Goal: Task Accomplishment & Management: Use online tool/utility

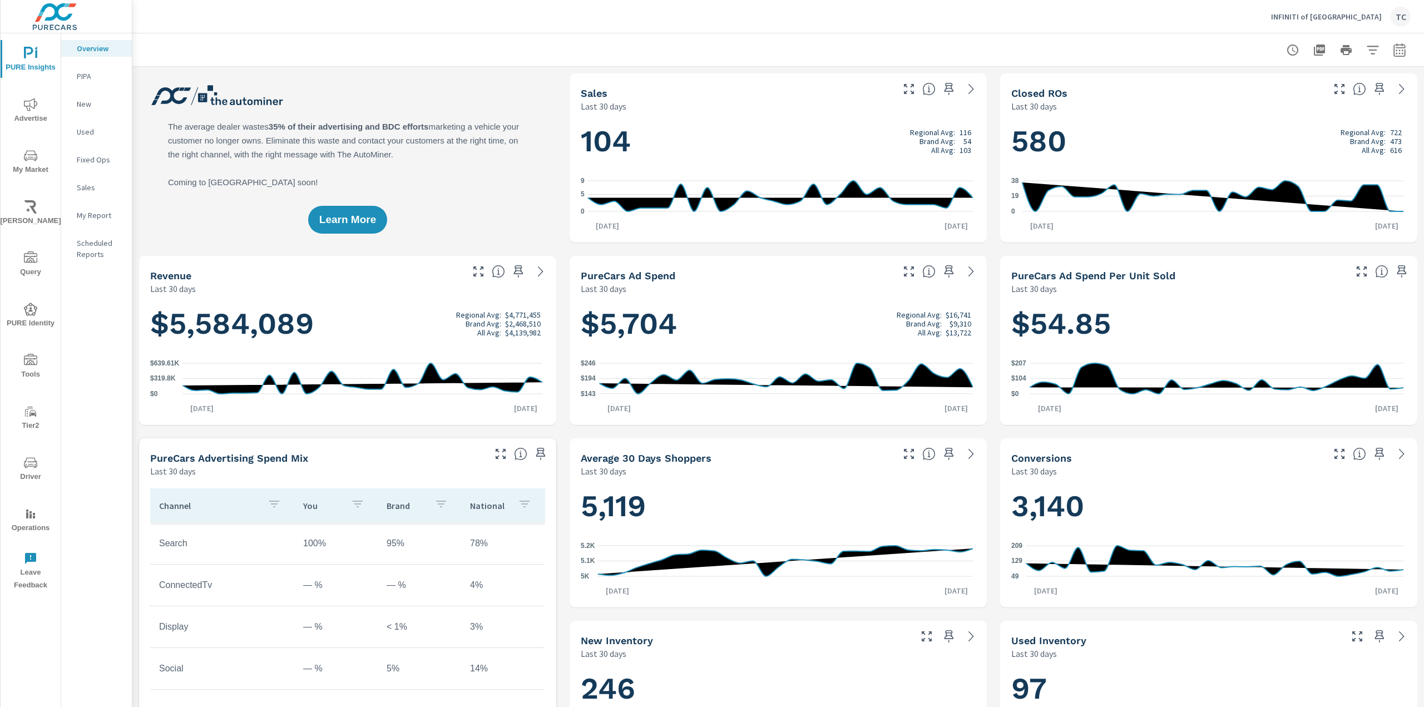
click at [837, 23] on div "INFINITI of Tampa TC" at bounding box center [778, 16] width 1265 height 33
click at [623, 45] on div at bounding box center [778, 49] width 1265 height 33
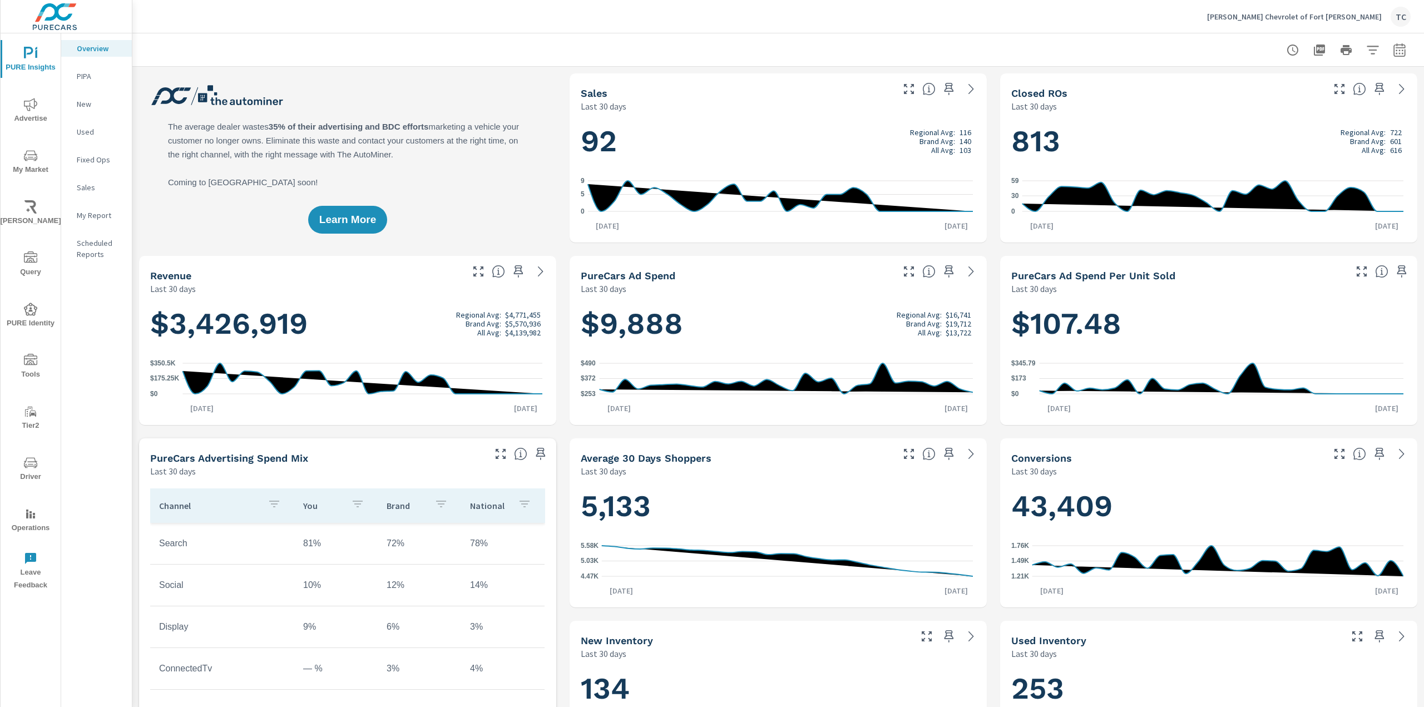
scroll to position [1, 0]
click at [85, 320] on div "Overview PIPA New Used Fixed Ops Sales My Report Scheduled Reports" at bounding box center [96, 370] width 71 height 674
click at [101, 371] on div "Overview PIPA New Used Fixed Ops Sales My Report Scheduled Reports" at bounding box center [96, 370] width 71 height 674
click at [28, 115] on span "Advertise" at bounding box center [30, 111] width 53 height 27
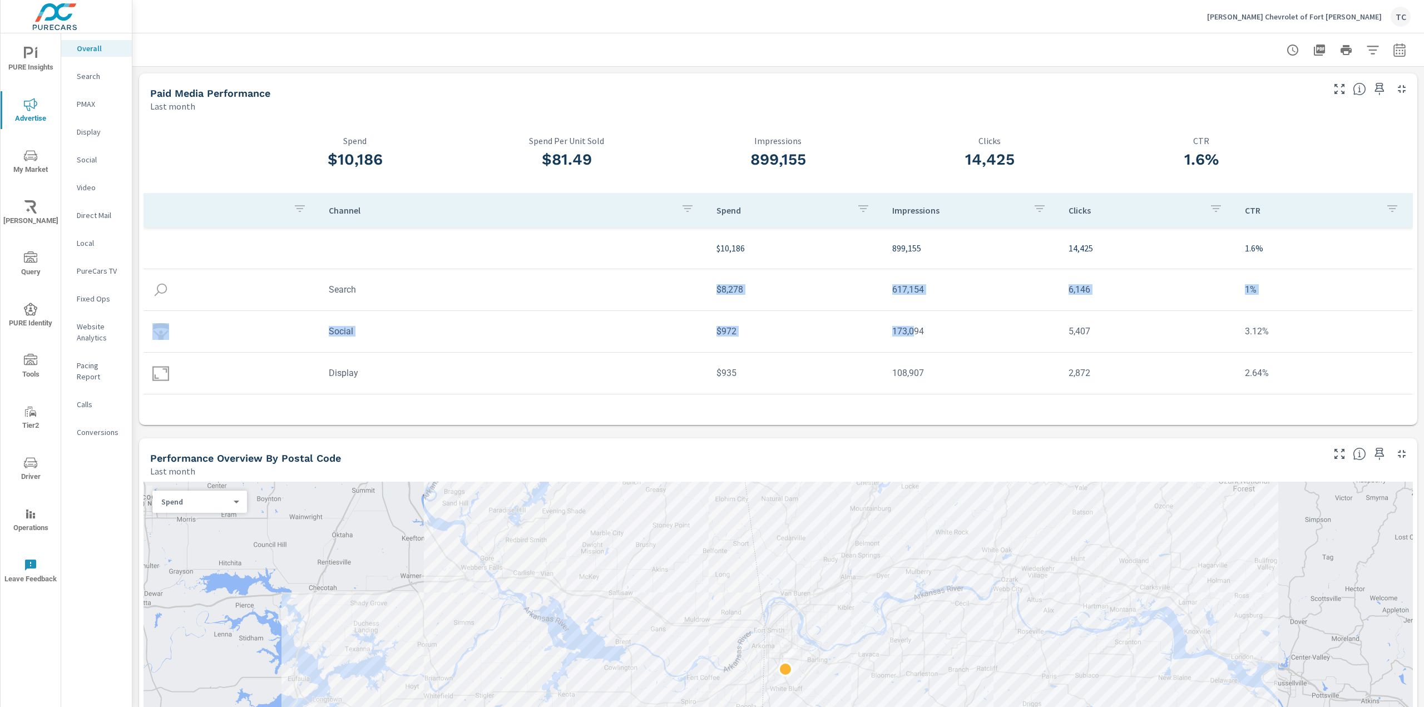
drag, startPoint x: 711, startPoint y: 292, endPoint x: 910, endPoint y: 341, distance: 205.3
click at [908, 340] on tbody "$10,186 899,155 14,425 1.6% Search $8,278 617,154 6,146 1% Social $972 173,094 …" at bounding box center [779, 311] width 1270 height 167
click at [910, 341] on td "173,094" at bounding box center [972, 331] width 176 height 28
drag, startPoint x: 891, startPoint y: 333, endPoint x: 931, endPoint y: 341, distance: 41.5
click at [930, 340] on td "173,094" at bounding box center [972, 331] width 176 height 28
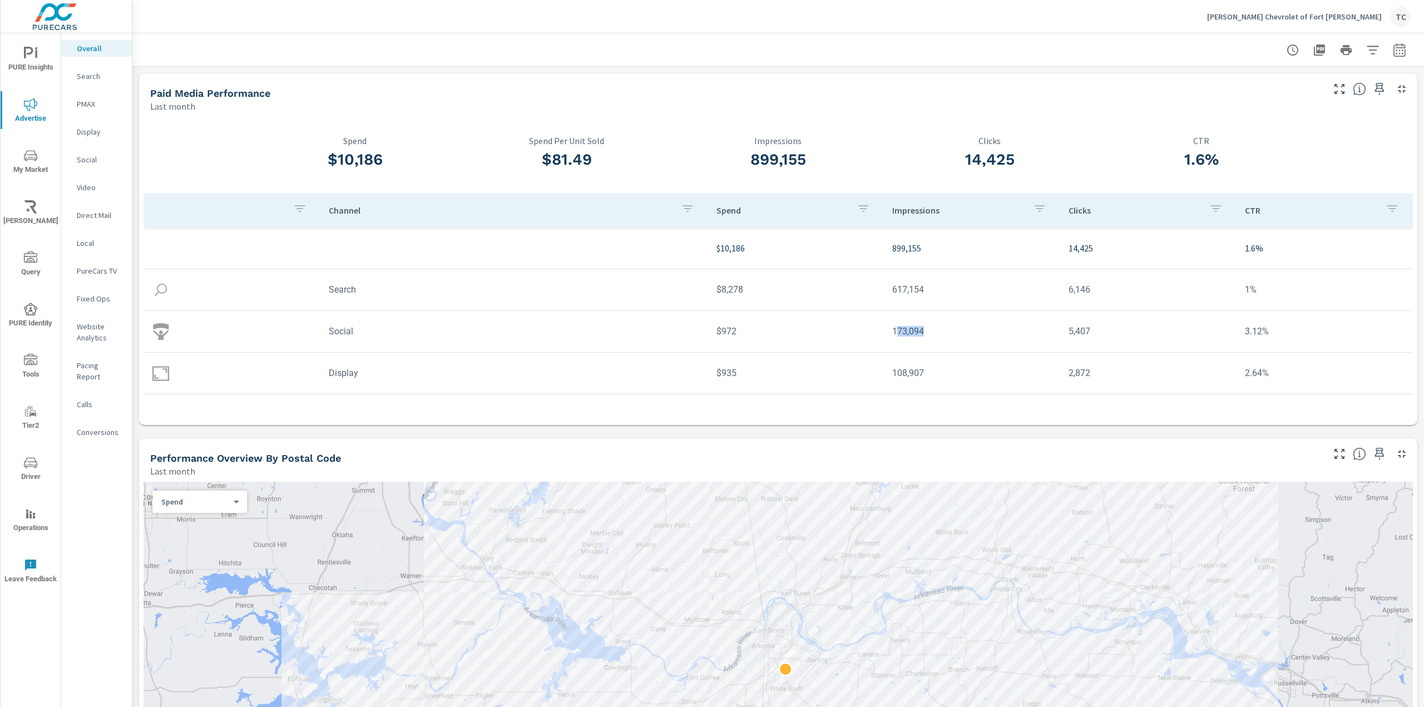
click at [931, 341] on td "173,094" at bounding box center [972, 331] width 176 height 28
drag, startPoint x: 1058, startPoint y: 333, endPoint x: 1087, endPoint y: 366, distance: 43.0
click at [1086, 364] on tbody "$10,186 899,155 14,425 1.6% Search $8,278 617,154 6,146 1% Social $972 173,094 …" at bounding box center [779, 311] width 1270 height 167
click at [1087, 367] on td "2,872" at bounding box center [1148, 373] width 176 height 28
drag, startPoint x: 1083, startPoint y: 373, endPoint x: 1048, endPoint y: 368, distance: 34.9
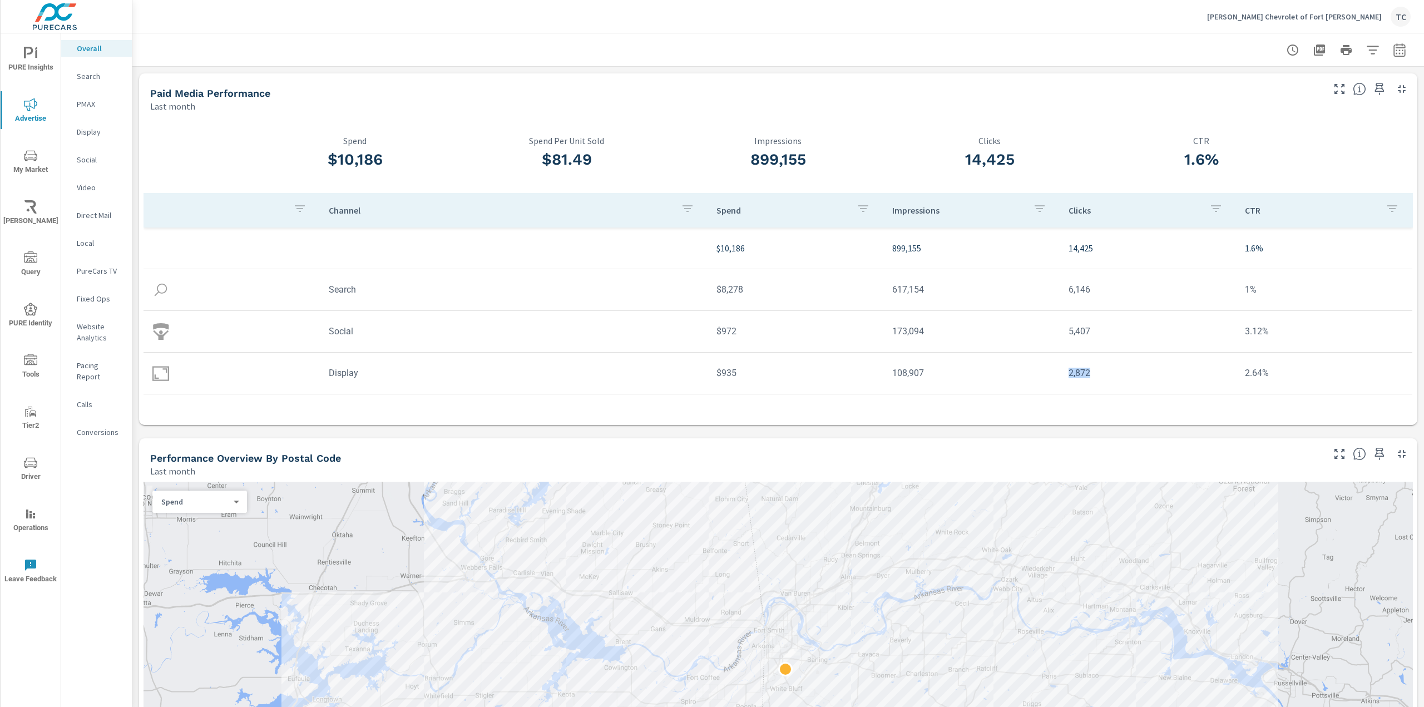
click at [1048, 368] on tr "Display $935 108,907 2,872 2.64%" at bounding box center [778, 374] width 1269 height 42
click at [1077, 374] on td "2,872" at bounding box center [1148, 373] width 176 height 28
click at [1101, 378] on td "2,872" at bounding box center [1148, 373] width 176 height 28
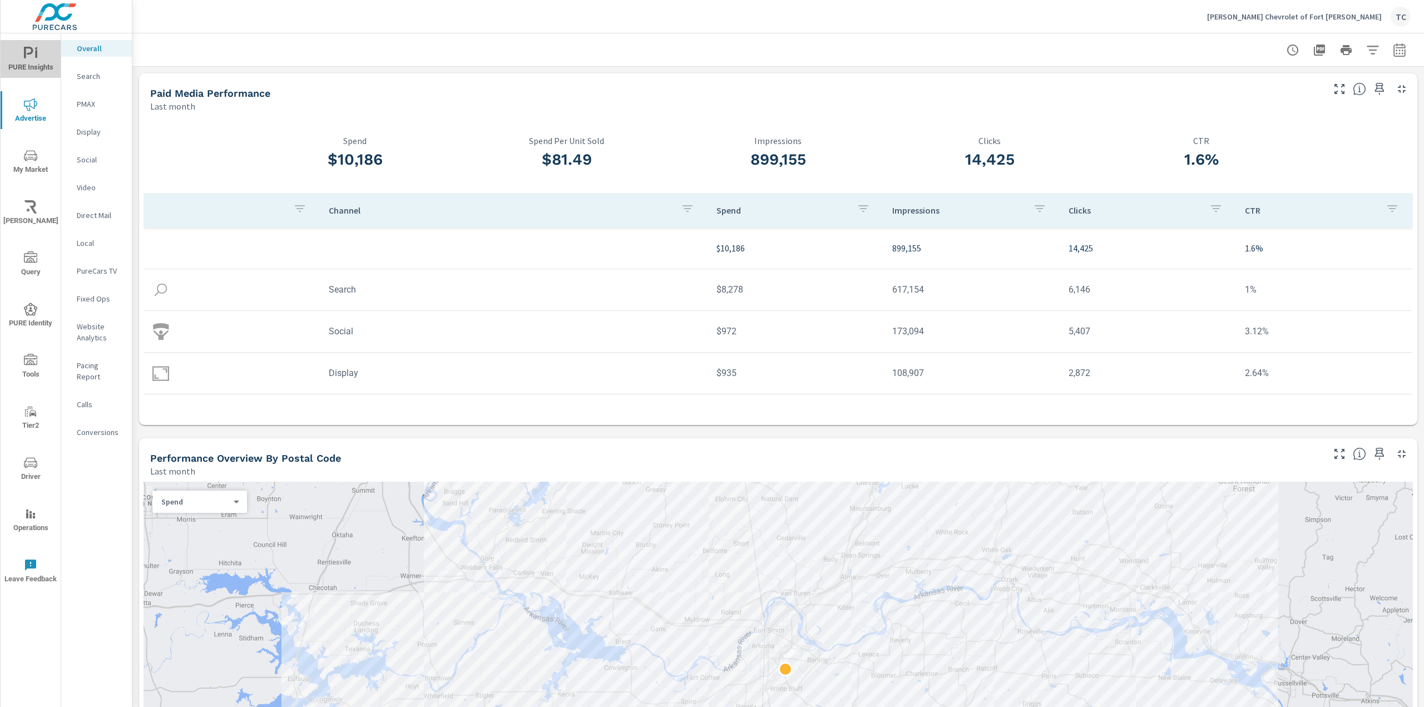
click at [38, 51] on span "PURE Insights" at bounding box center [30, 60] width 53 height 27
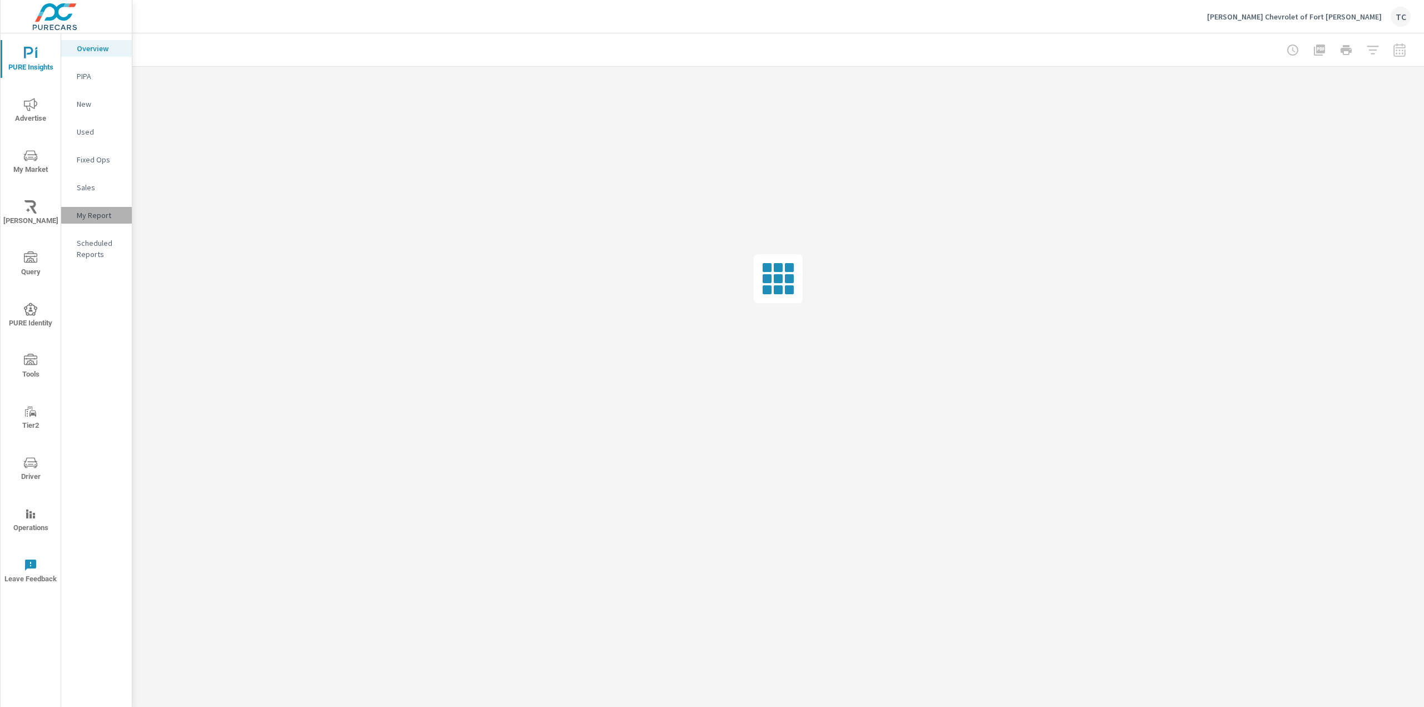
click at [103, 211] on p "My Report" at bounding box center [100, 215] width 46 height 11
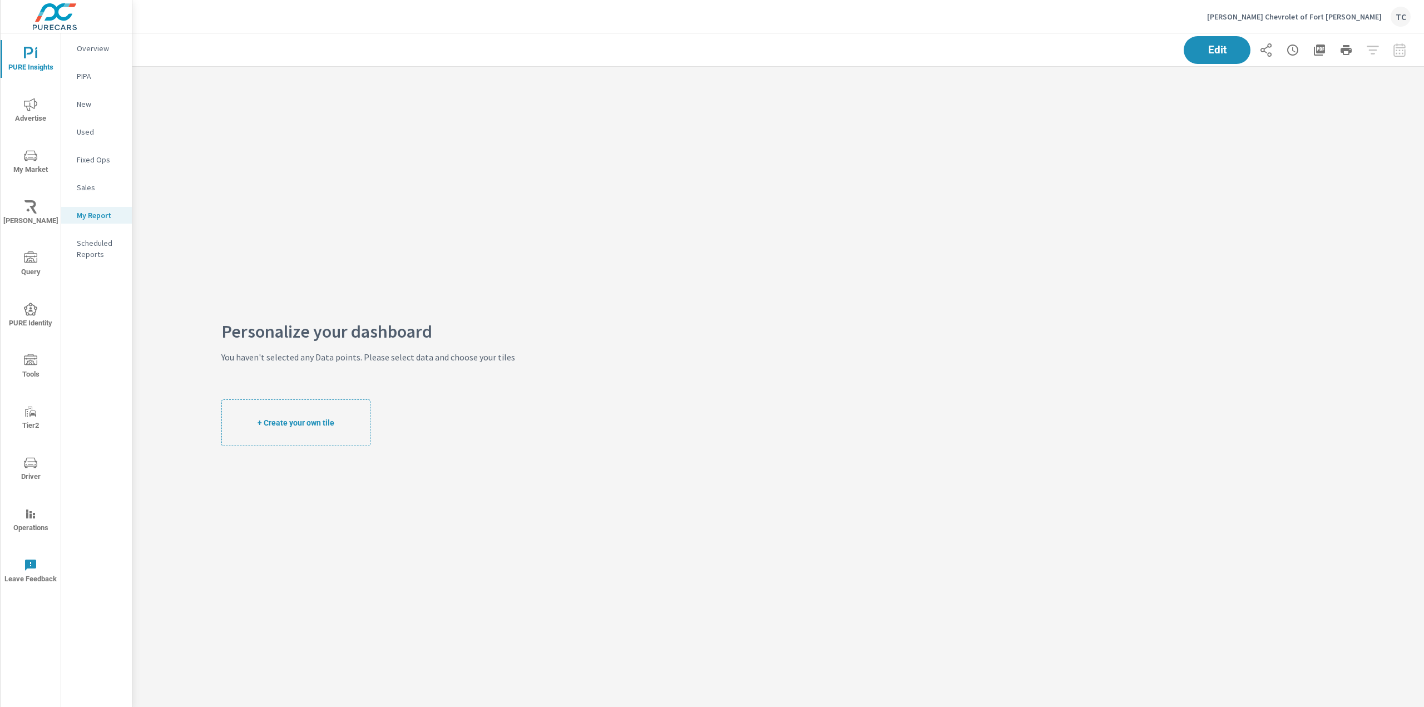
click at [304, 425] on span "+ Create your own tile" at bounding box center [296, 423] width 77 height 10
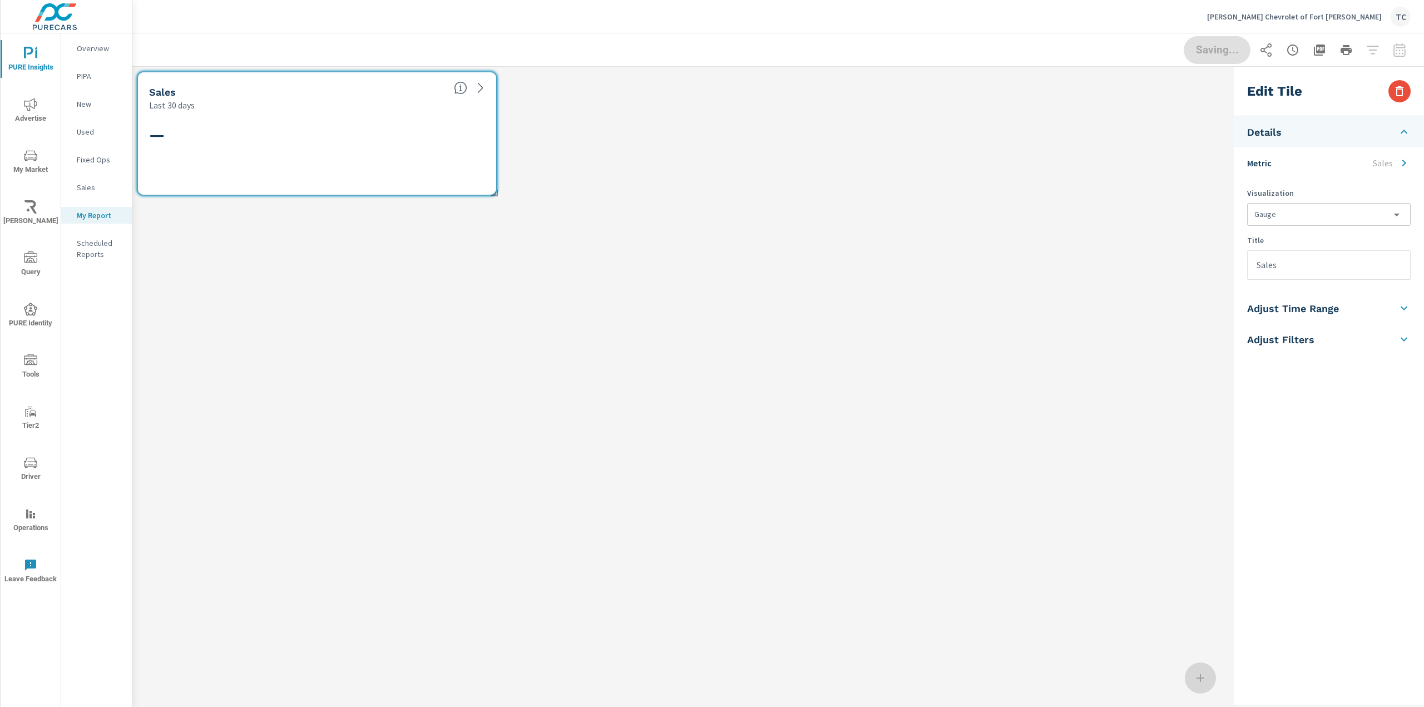
scroll to position [150, 1114]
click at [1316, 164] on li "Metric Sales" at bounding box center [1329, 162] width 190 height 31
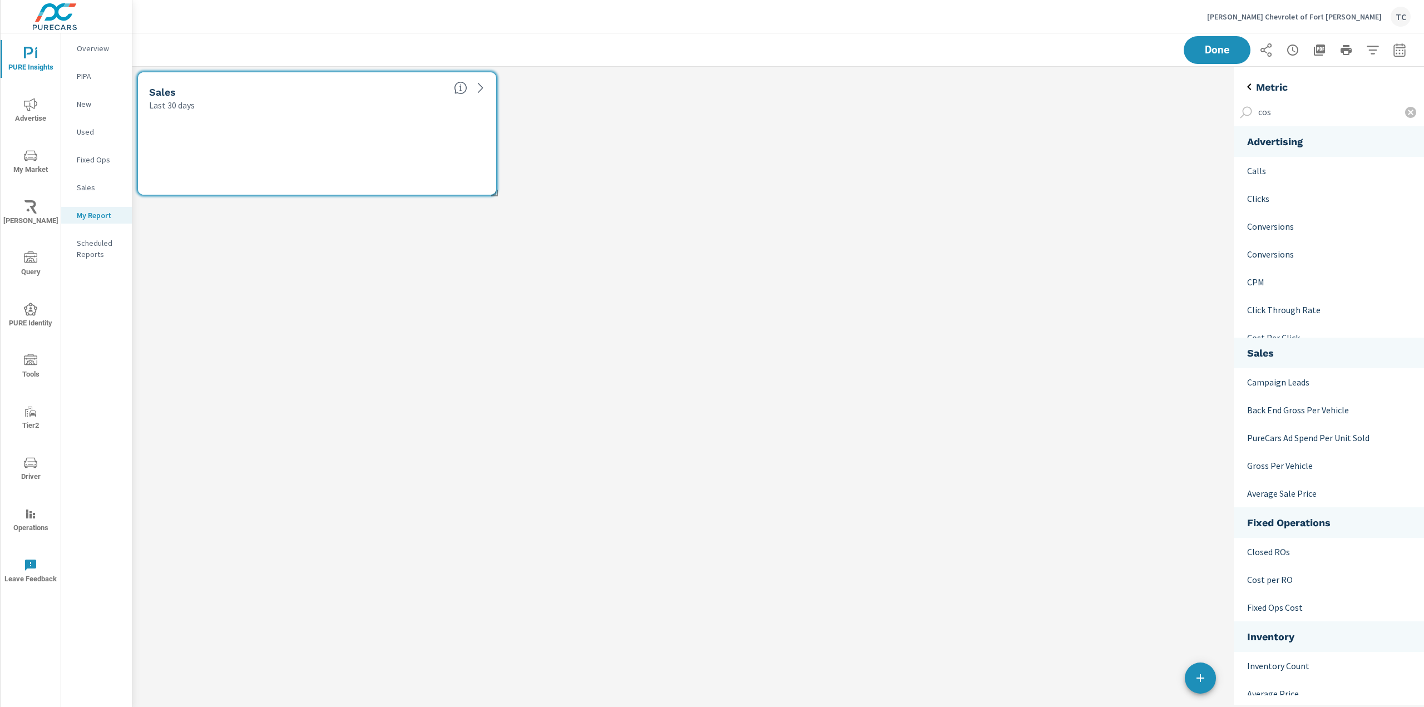
scroll to position [161, 207]
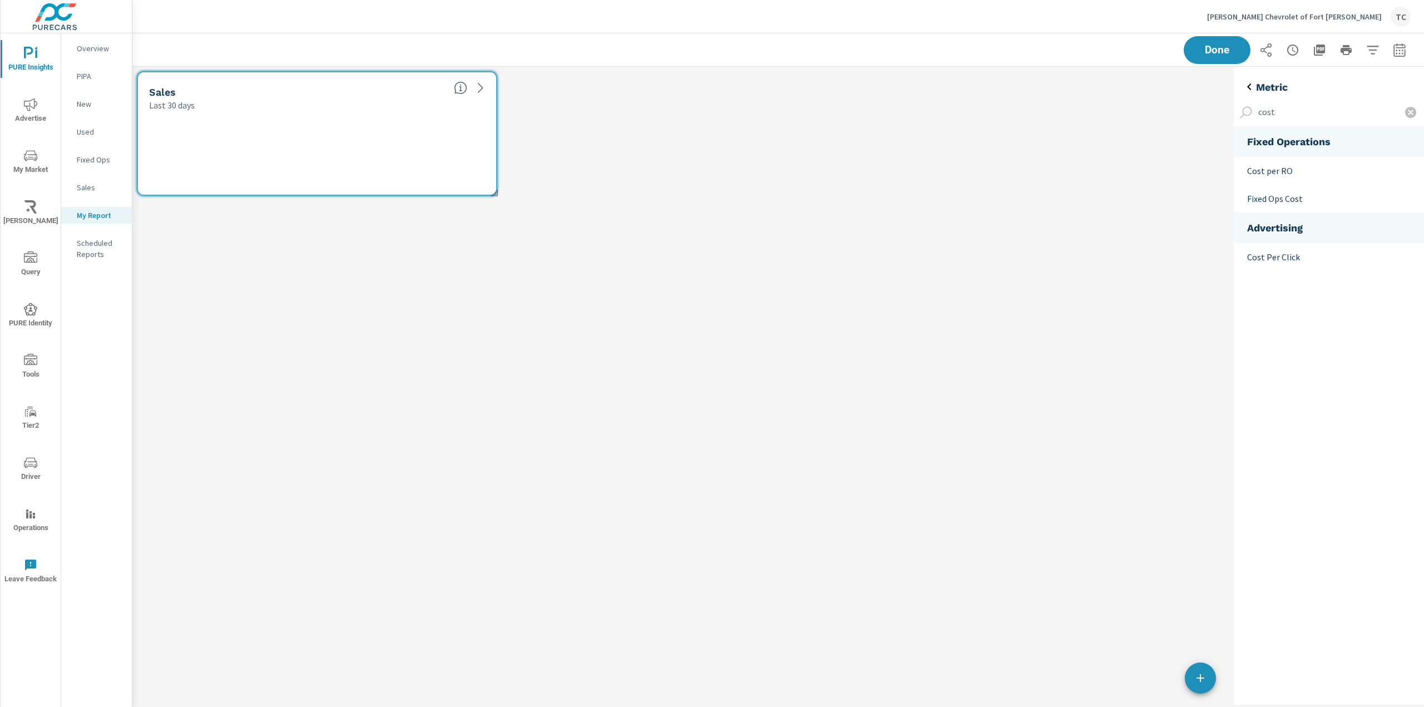
type input "cost"
click at [1418, 114] on button "button" at bounding box center [1411, 112] width 27 height 27
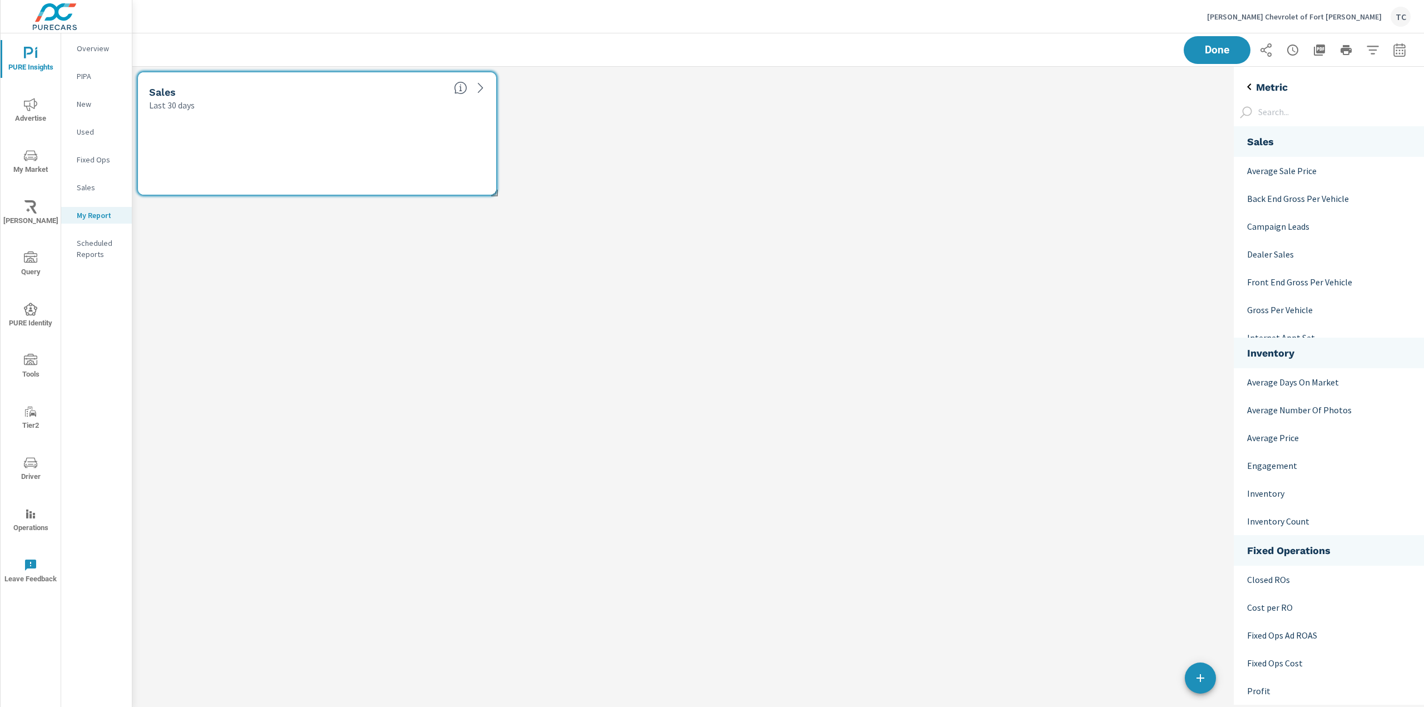
click at [1251, 78] on div "Metric" at bounding box center [1329, 82] width 190 height 22
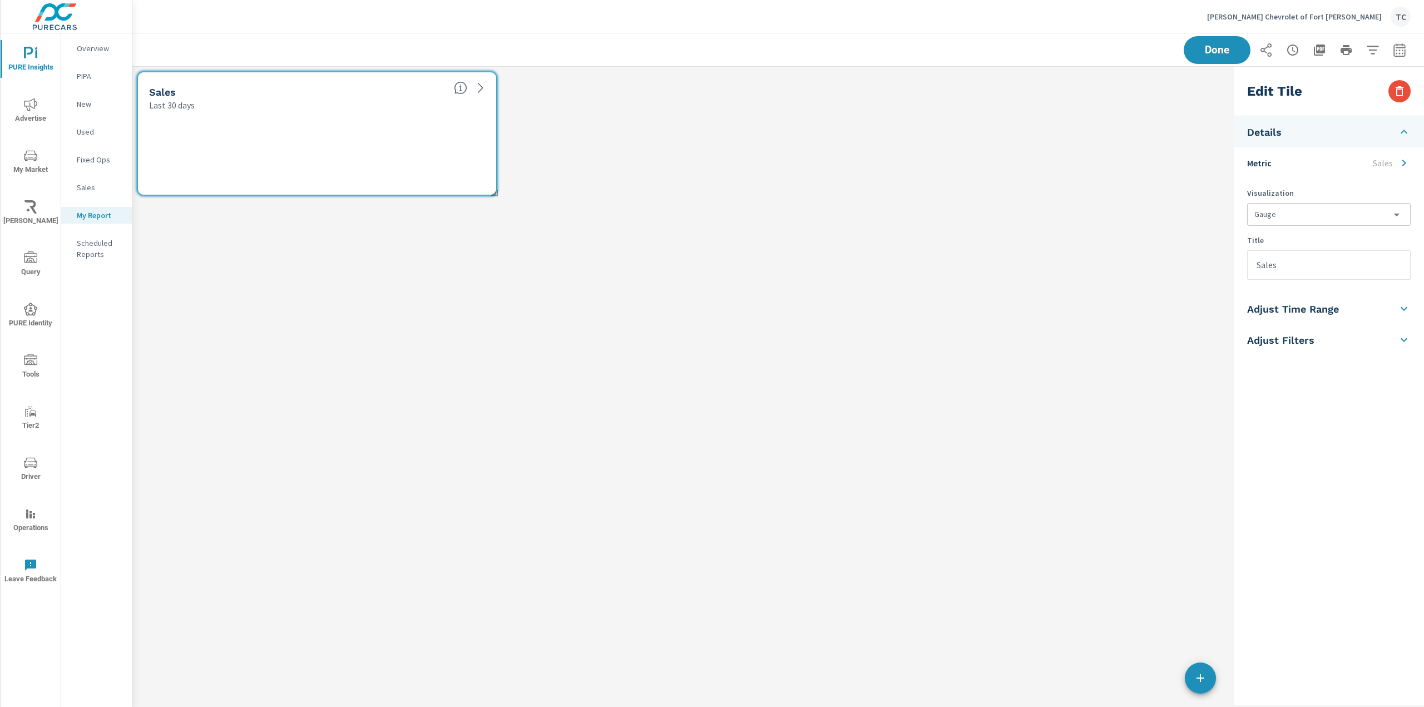
click at [1087, 193] on div "Sales Last 30 days" at bounding box center [680, 134] width 1097 height 134
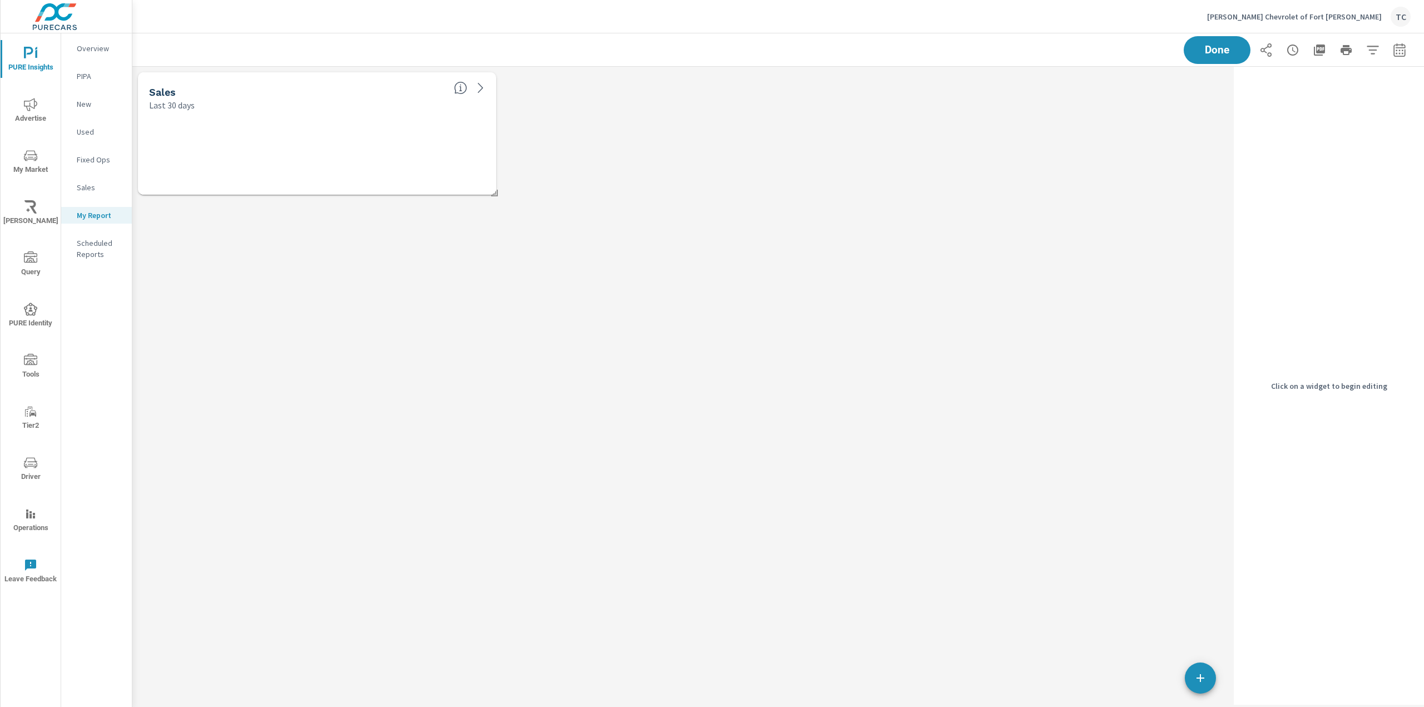
click at [499, 193] on div "Sales Last 30 days" at bounding box center [680, 134] width 1097 height 134
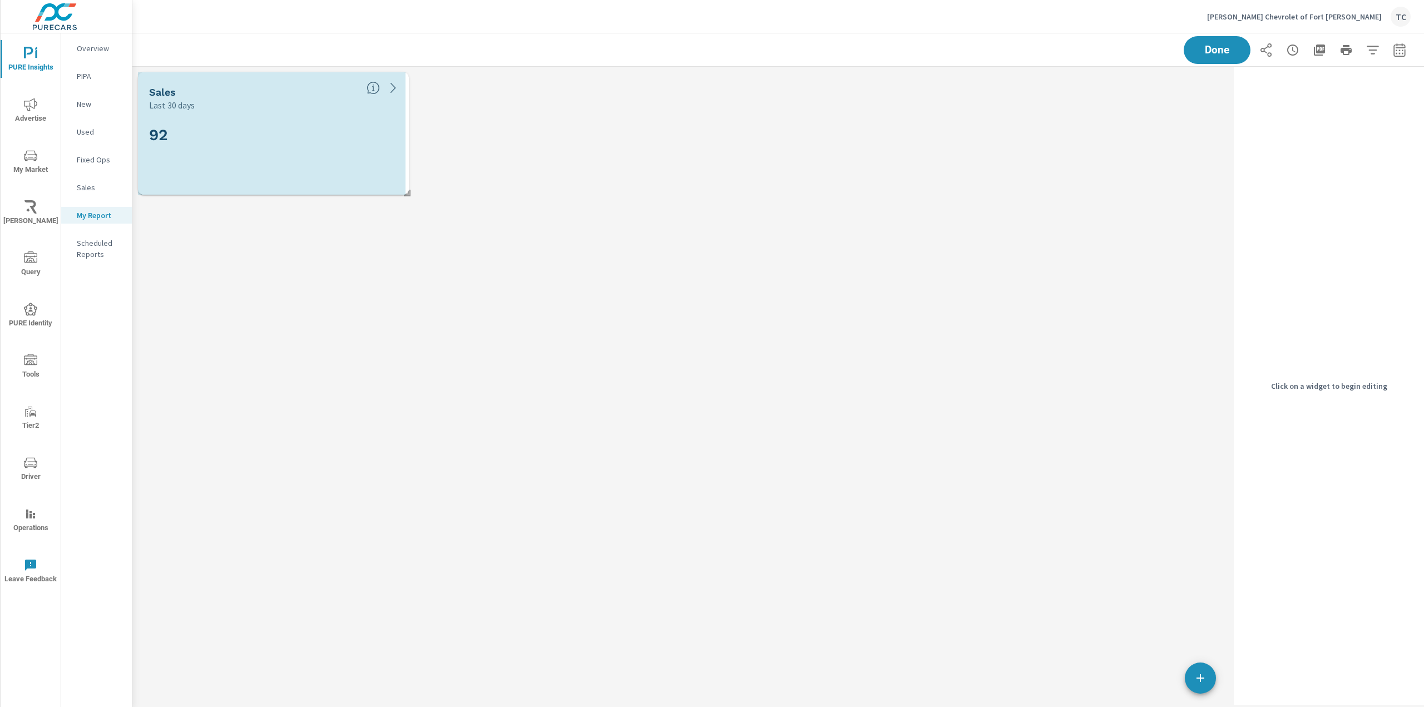
scroll to position [6, 6]
drag, startPoint x: 493, startPoint y: 193, endPoint x: 308, endPoint y: 169, distance: 186.3
click at [312, 171] on div "Sales Last 30 days 92" at bounding box center [680, 134] width 1097 height 134
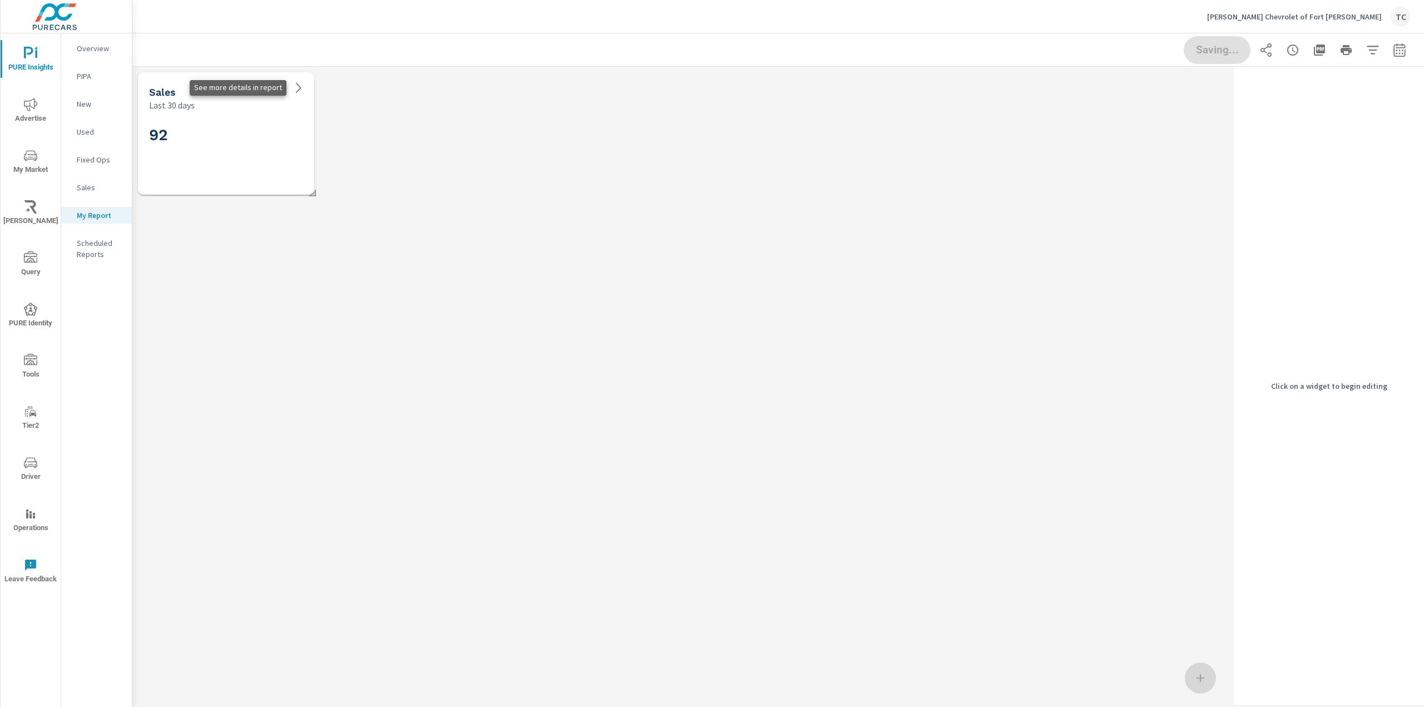
scroll to position [150, 1114]
click at [300, 88] on icon at bounding box center [298, 88] width 5 height 10
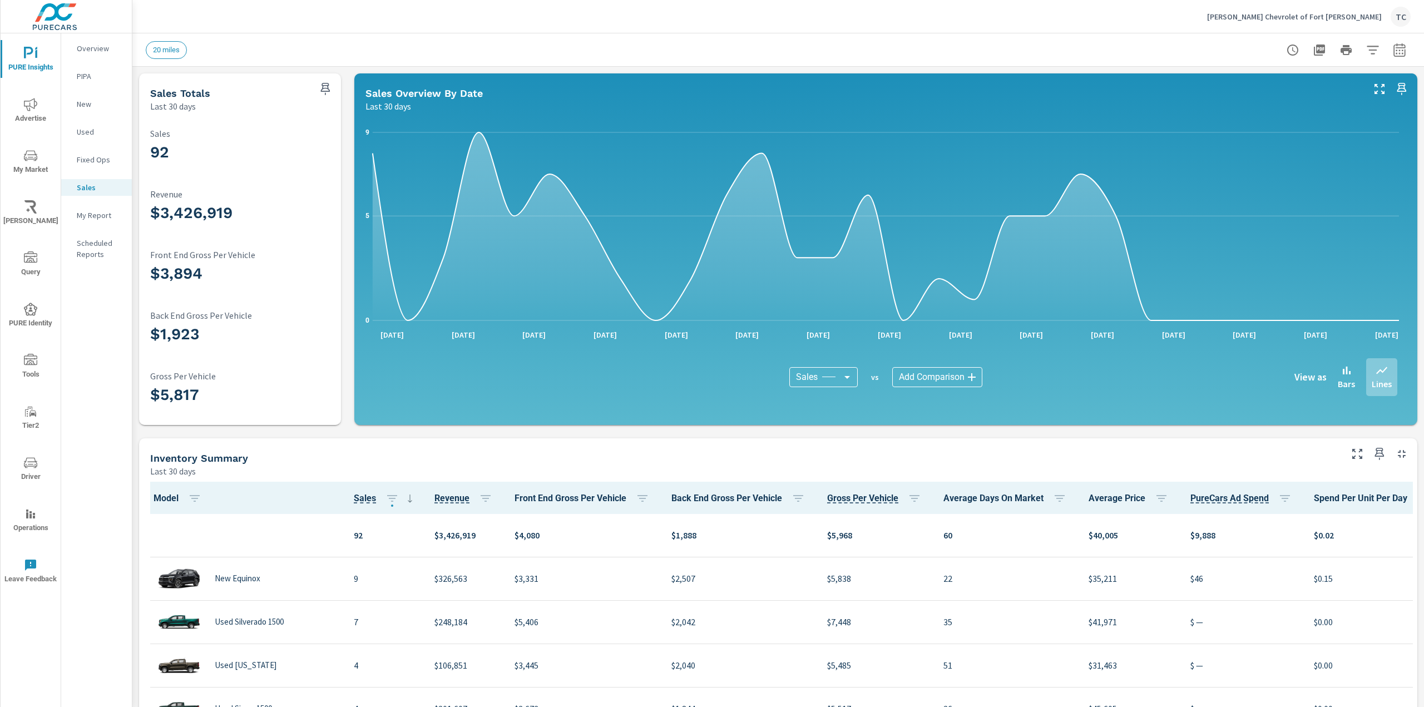
scroll to position [1, 0]
